Goal: Task Accomplishment & Management: Complete application form

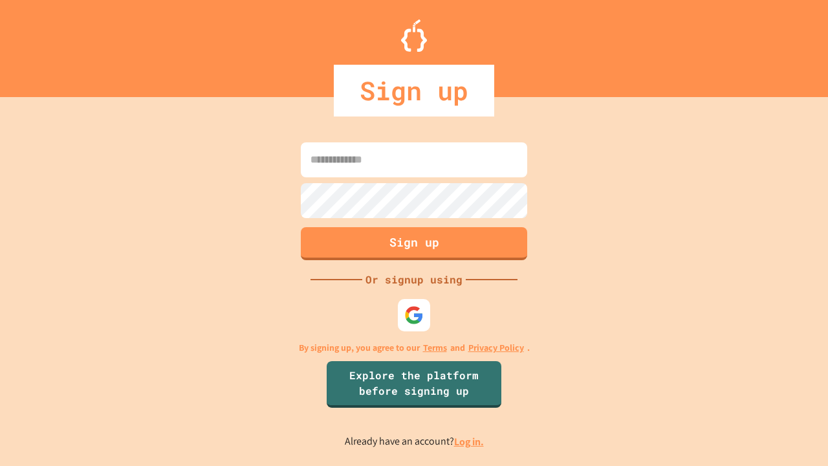
click at [470, 441] on link "Log in." at bounding box center [469, 442] width 30 height 14
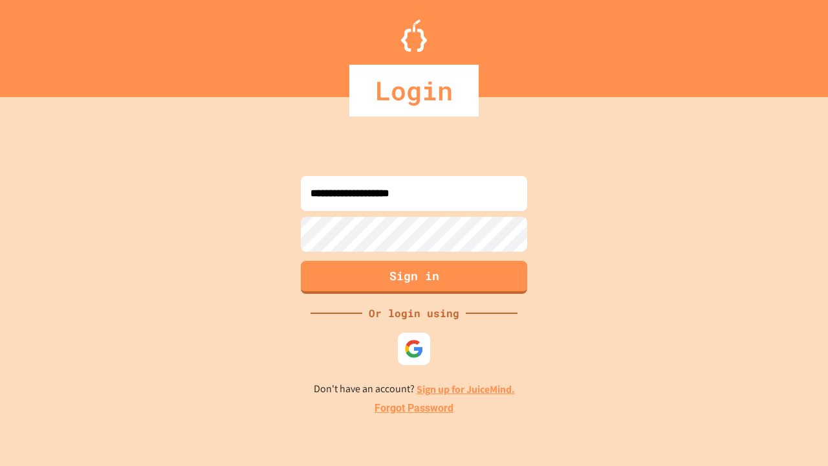
type input "**********"
